Goal: Use online tool/utility: Utilize a website feature to perform a specific function

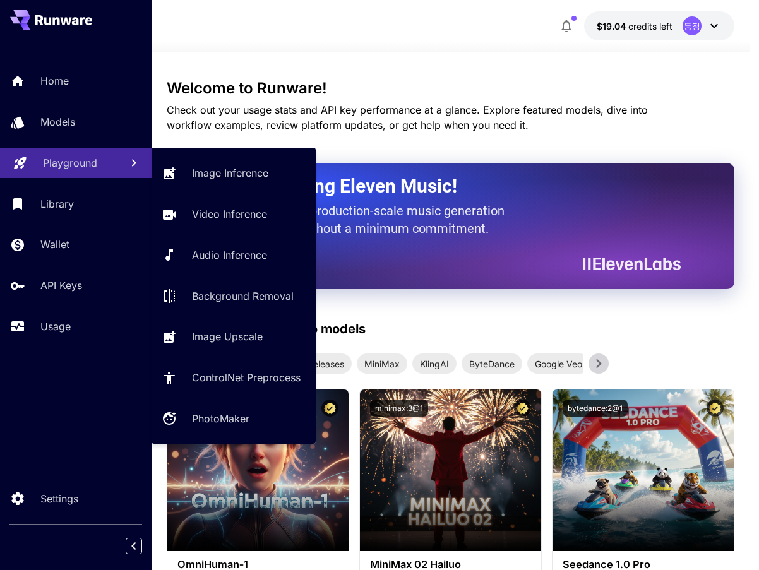
click at [63, 164] on p "Playground" at bounding box center [70, 162] width 54 height 15
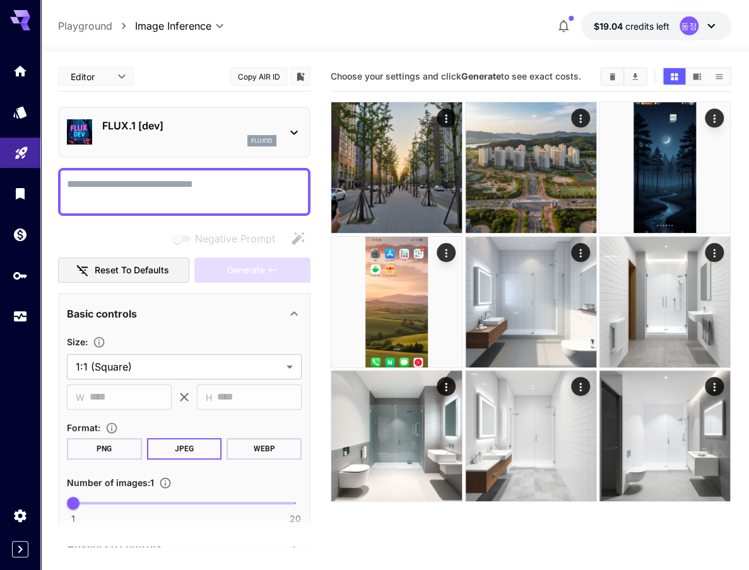
click at [297, 129] on icon at bounding box center [294, 132] width 15 height 15
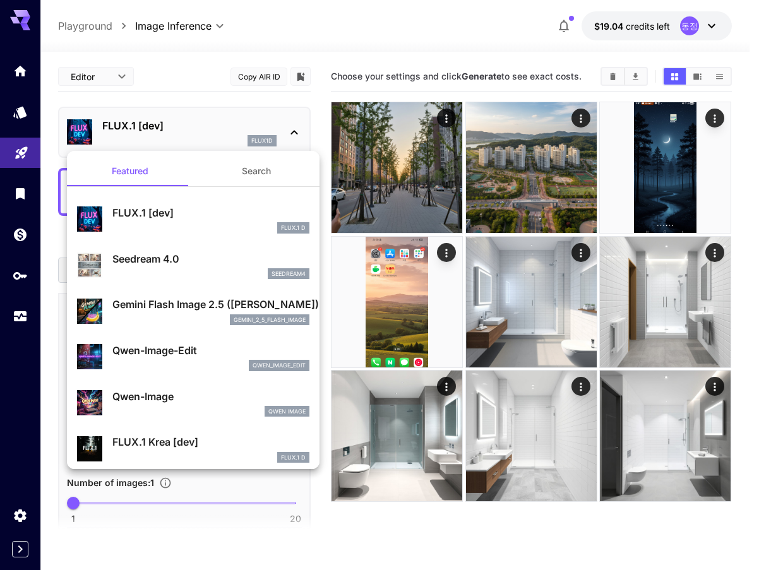
click at [615, 74] on div at bounding box center [379, 285] width 759 height 570
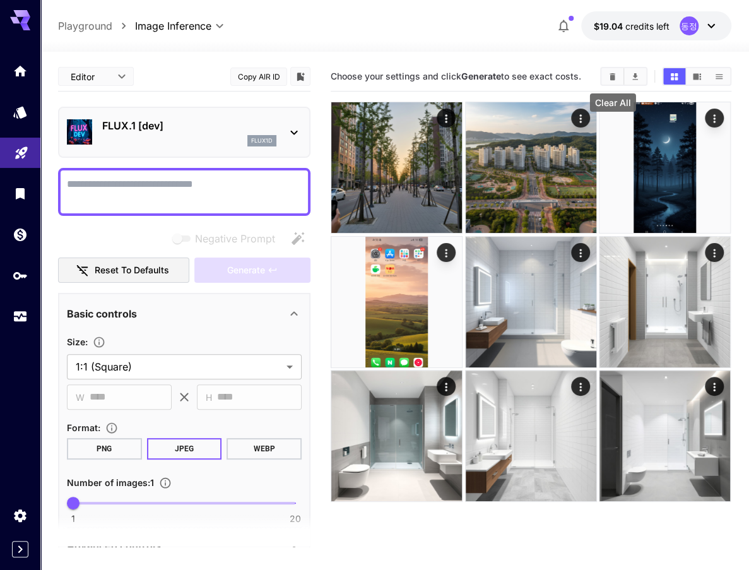
click at [612, 75] on icon "Clear All" at bounding box center [613, 76] width 6 height 7
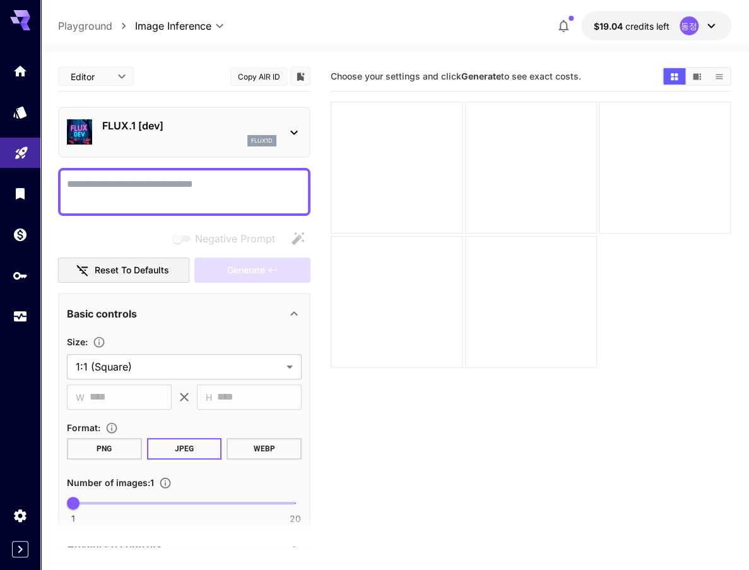
click at [299, 129] on icon at bounding box center [294, 132] width 15 height 15
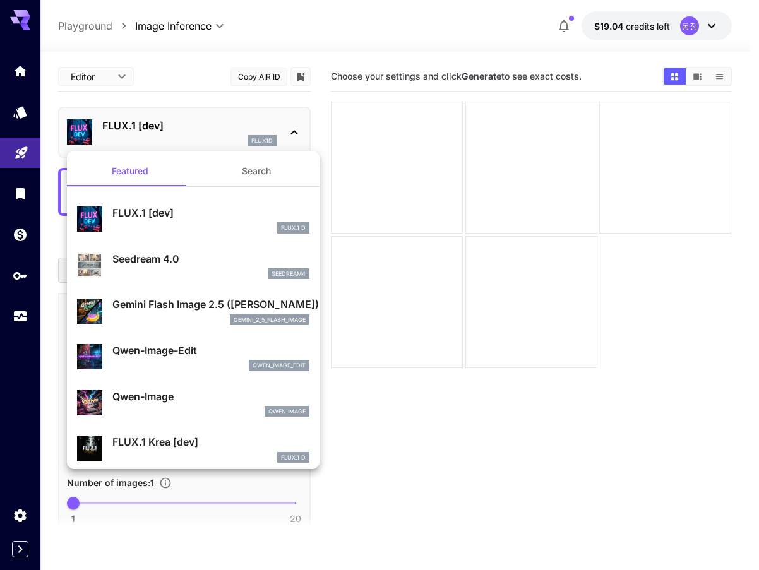
click at [163, 316] on div "gemini_2_5_flash_image" at bounding box center [210, 319] width 197 height 11
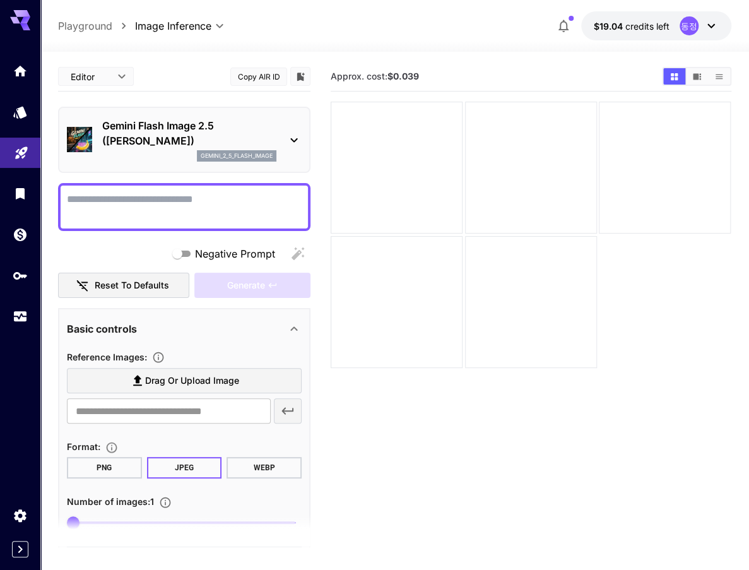
click at [163, 204] on textarea "Negative Prompt" at bounding box center [184, 207] width 235 height 30
paste textarea "**********"
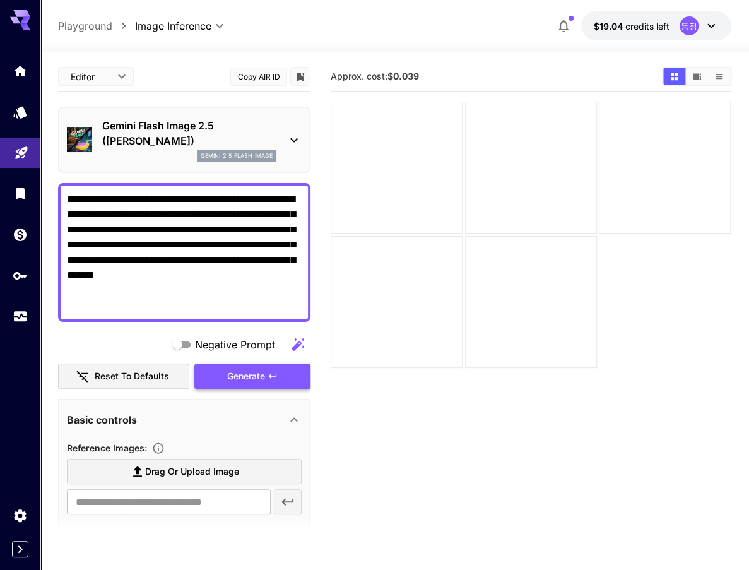
click at [250, 374] on span "Generate" at bounding box center [246, 377] width 38 height 16
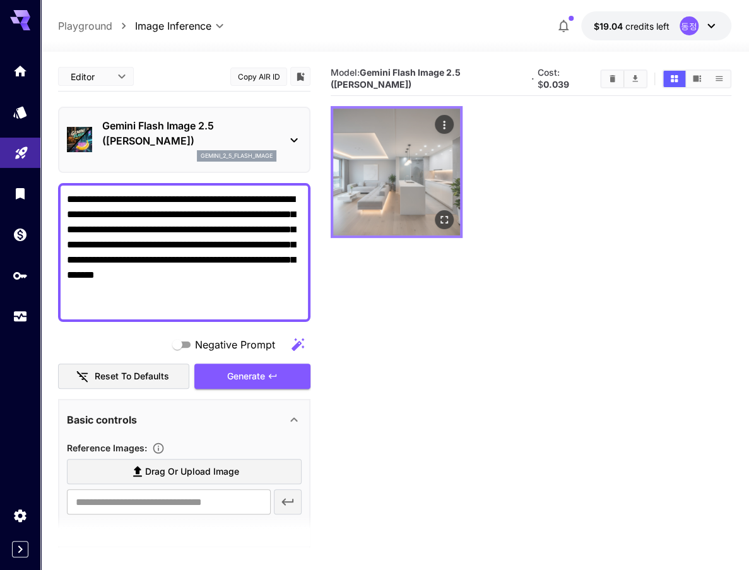
click at [447, 219] on icon "Open in fullscreen" at bounding box center [445, 220] width 13 height 13
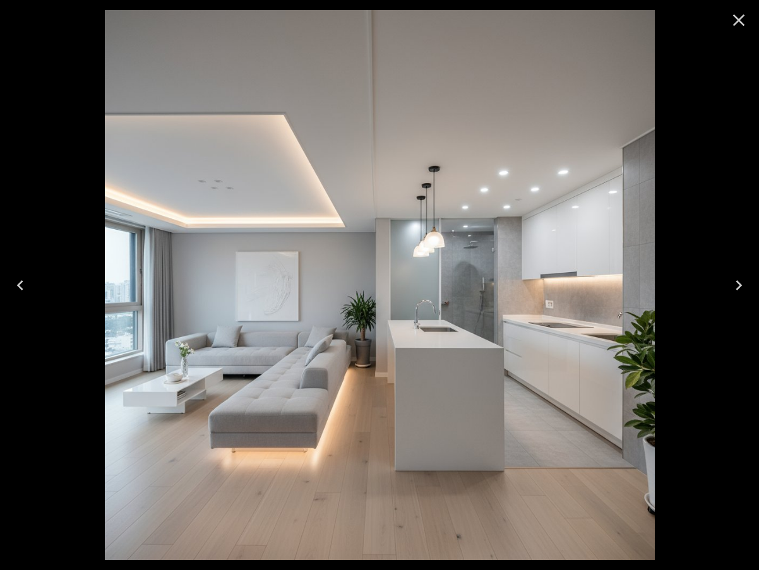
click at [740, 21] on icon "Close" at bounding box center [739, 21] width 12 height 12
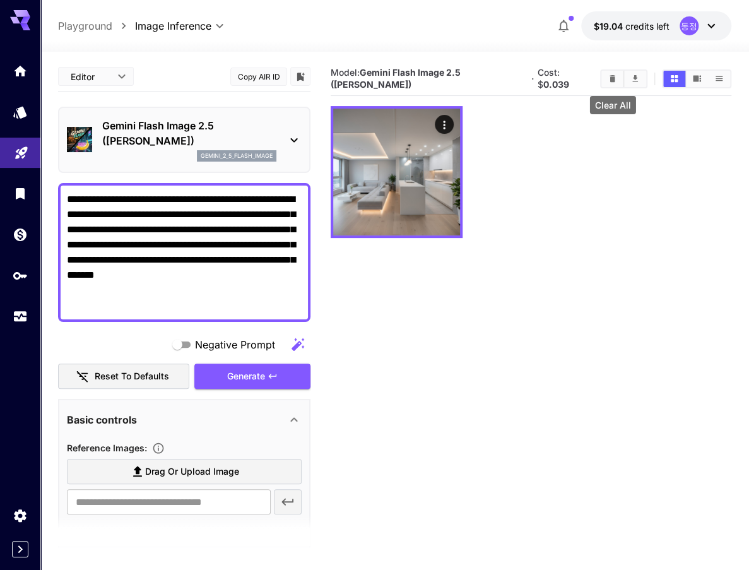
click at [617, 80] on icon "Clear All" at bounding box center [612, 78] width 9 height 9
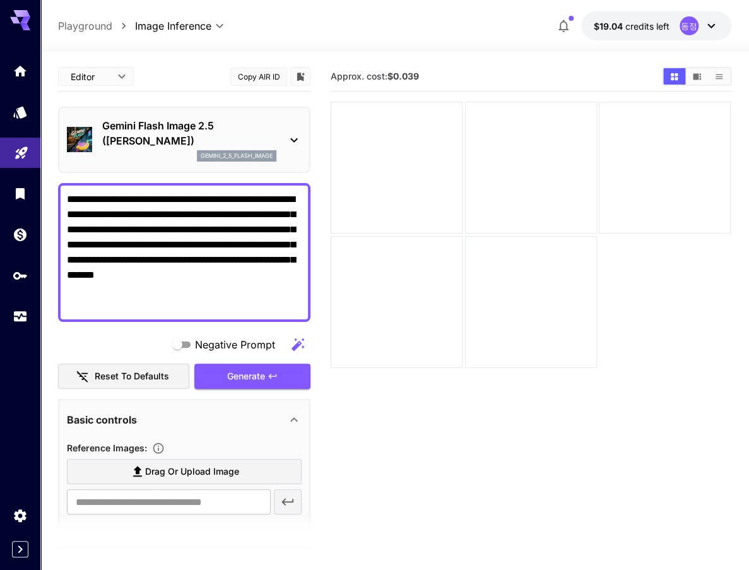
click at [223, 247] on textarea "**********" at bounding box center [184, 252] width 235 height 121
paste textarea
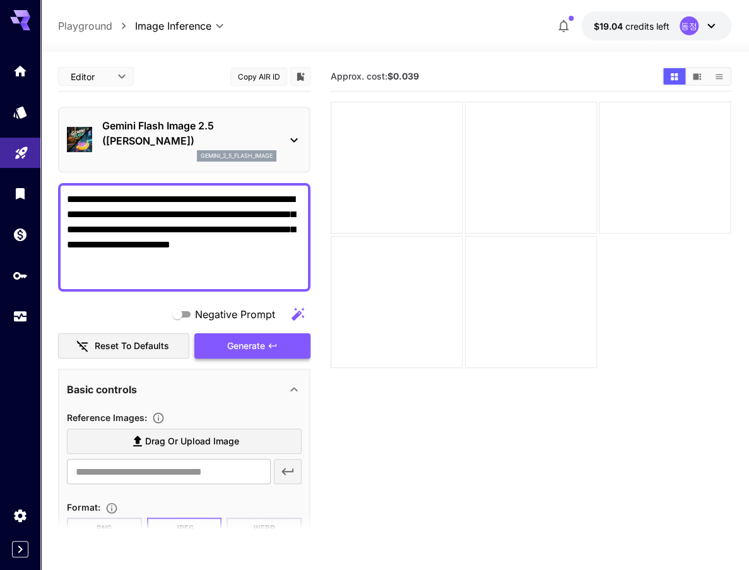
click at [253, 346] on span "Generate" at bounding box center [246, 346] width 38 height 16
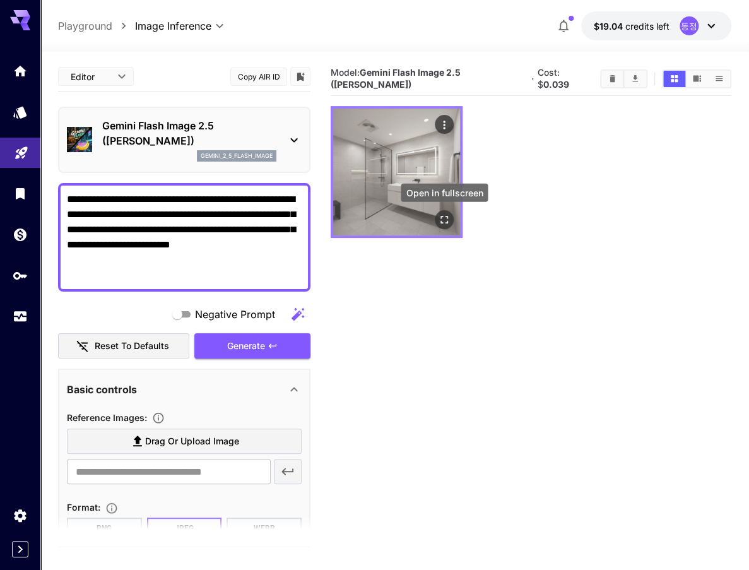
click at [443, 214] on icon "Open in fullscreen" at bounding box center [445, 220] width 13 height 13
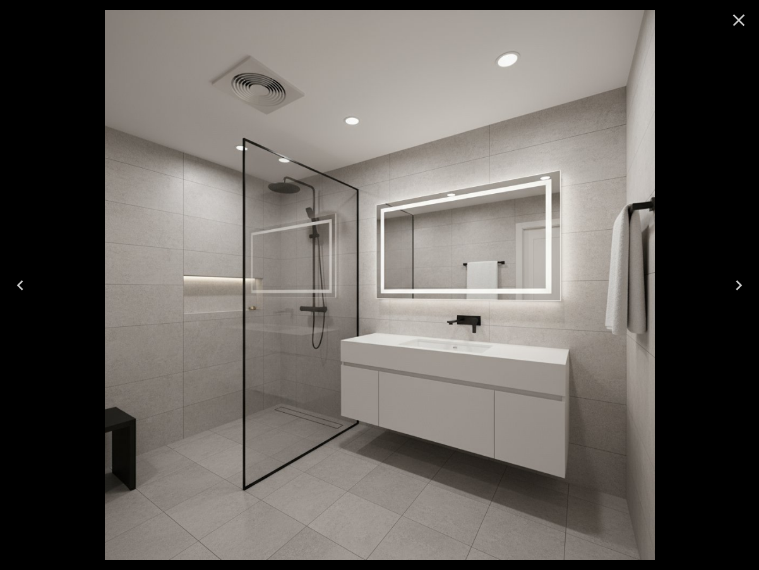
click at [741, 23] on icon "Close" at bounding box center [739, 21] width 12 height 12
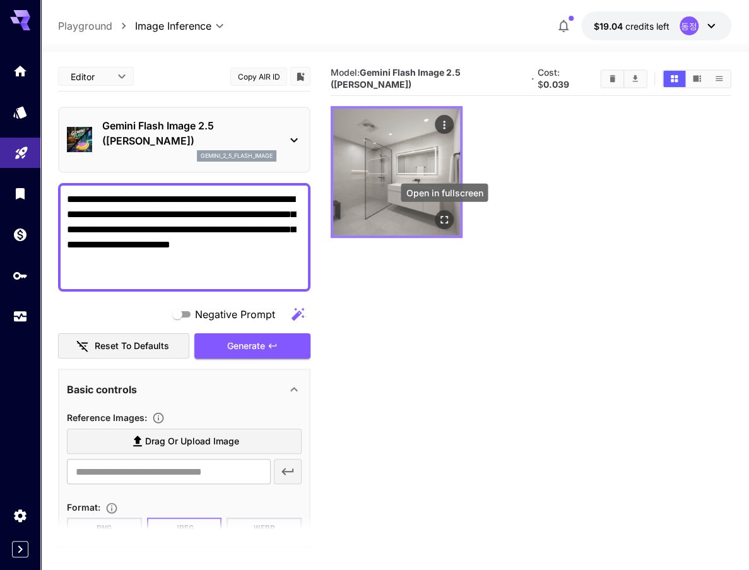
click at [447, 218] on icon "Open in fullscreen" at bounding box center [445, 221] width 8 height 8
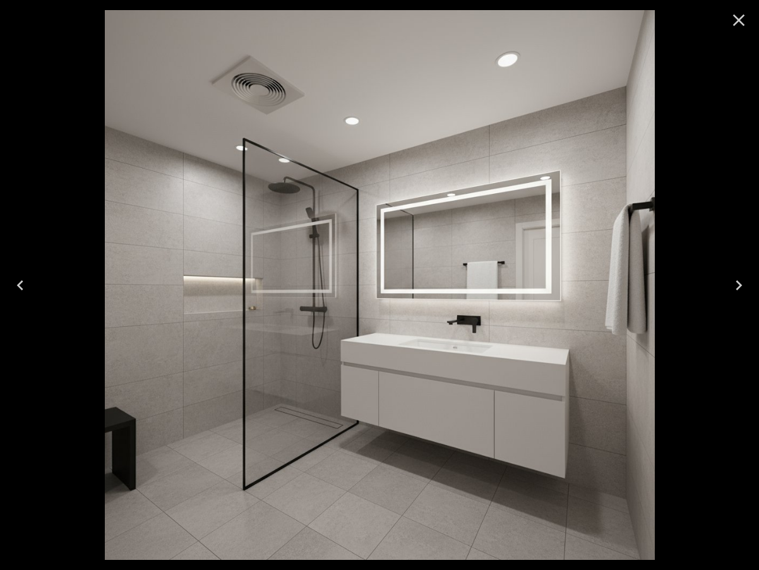
click at [735, 24] on icon "Close" at bounding box center [739, 21] width 12 height 12
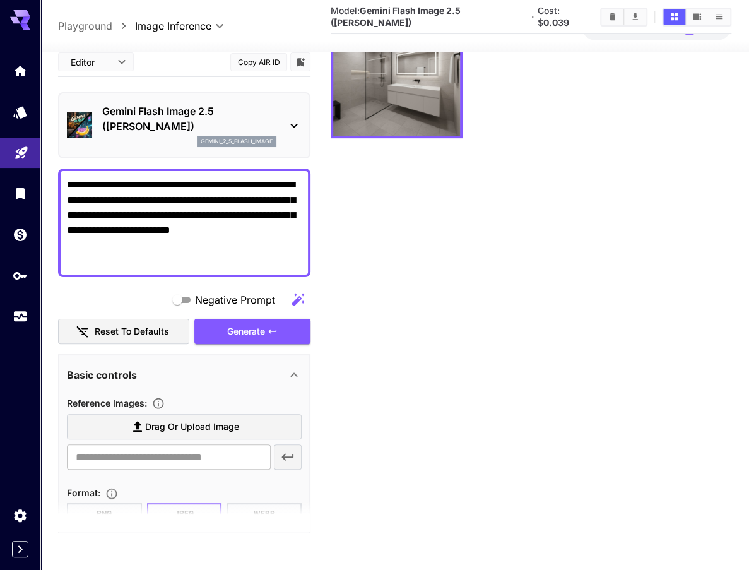
click at [617, 315] on section "Model: Gemini Flash Image 2.5 ([PERSON_NAME]) · Cost: $ 0.039" at bounding box center [531, 247] width 401 height 570
drag, startPoint x: 689, startPoint y: 304, endPoint x: 663, endPoint y: 287, distance: 31.2
click at [690, 304] on section "Model: Gemini Flash Image 2.5 ([PERSON_NAME]) · Cost: $ 0.039" at bounding box center [531, 247] width 401 height 570
click at [240, 216] on textarea "**********" at bounding box center [184, 222] width 235 height 91
paste textarea "**********"
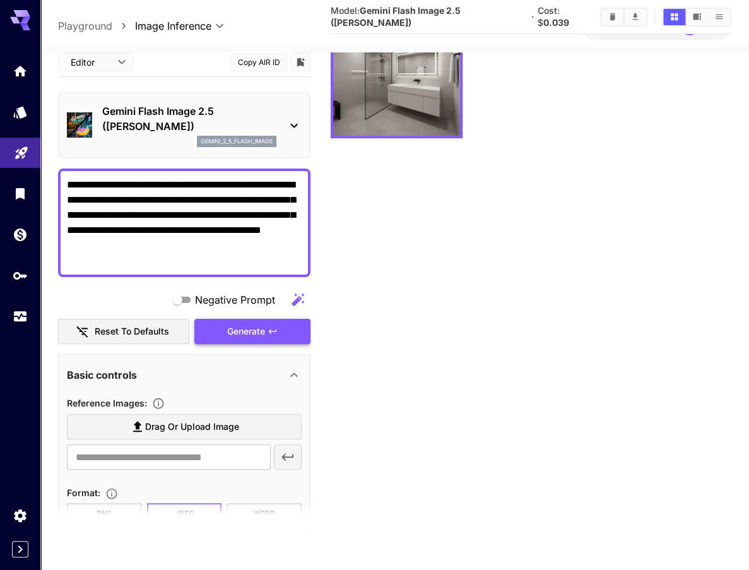
type textarea "**********"
click at [277, 332] on icon "button" at bounding box center [273, 331] width 10 height 10
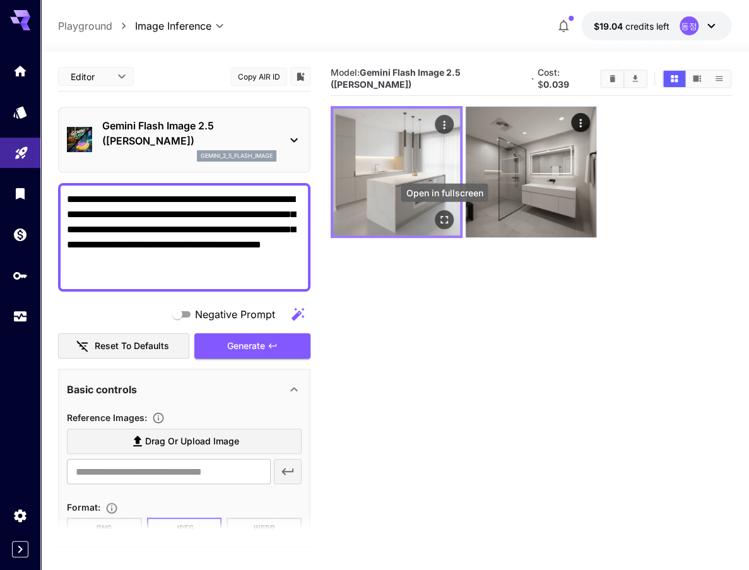
click at [447, 222] on icon "Open in fullscreen" at bounding box center [445, 220] width 13 height 13
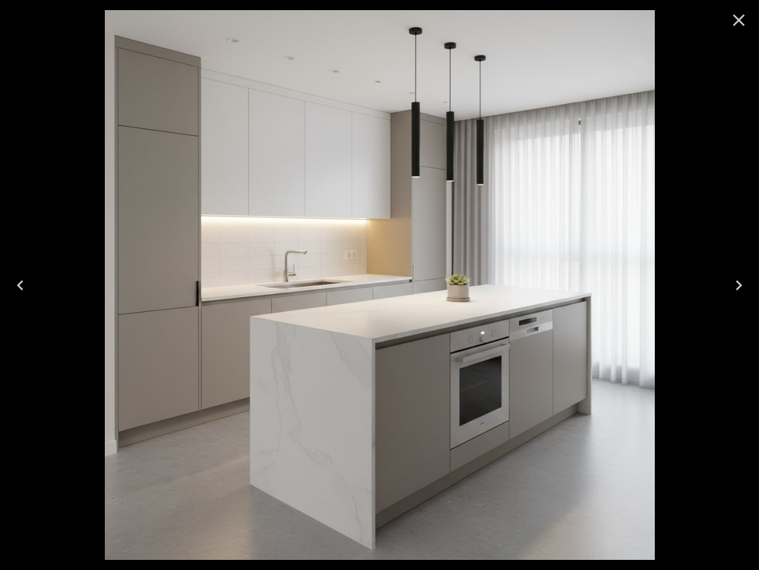
click at [735, 18] on icon "Close" at bounding box center [739, 20] width 20 height 20
